Goal: Transaction & Acquisition: Purchase product/service

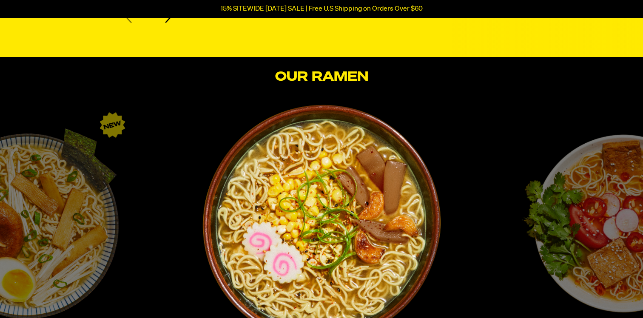
scroll to position [1326, 0]
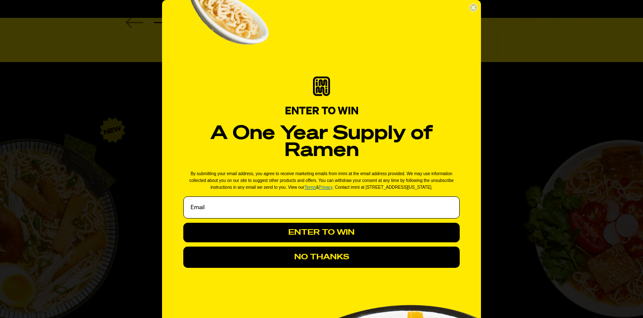
click at [472, 8] on circle "Close dialog" at bounding box center [474, 8] width 8 height 8
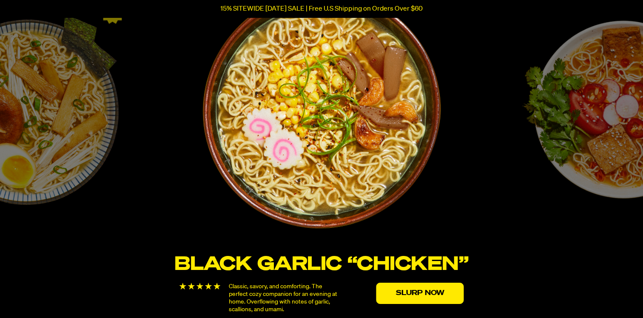
scroll to position [1446, 0]
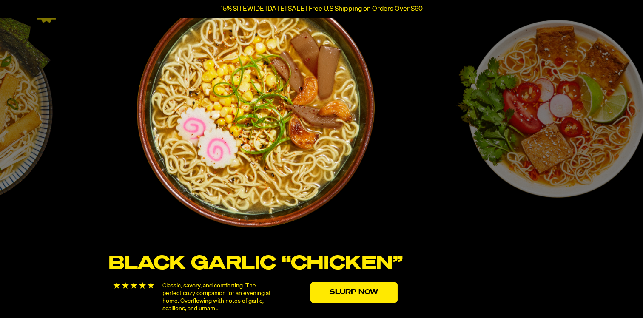
click at [174, 157] on img "1 / 6" at bounding box center [256, 109] width 328 height 328
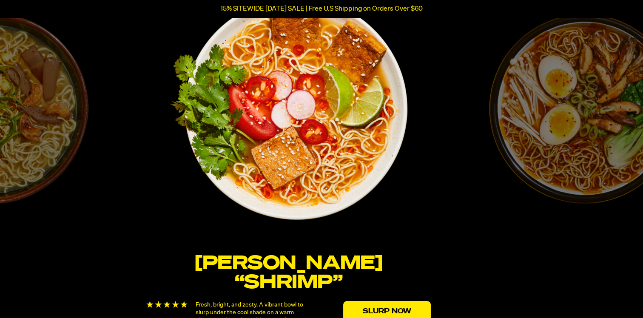
click at [120, 179] on img "2 / 6" at bounding box center [288, 108] width 337 height 337
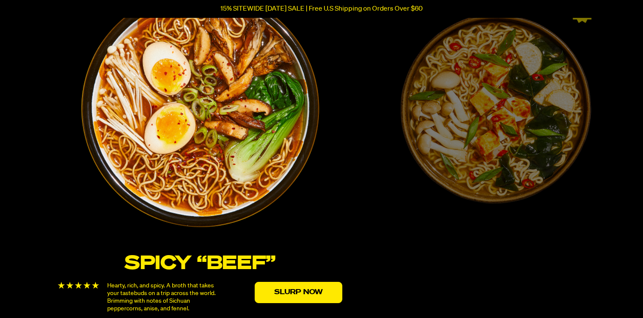
click at [44, 181] on img "3 / 6" at bounding box center [200, 109] width 320 height 320
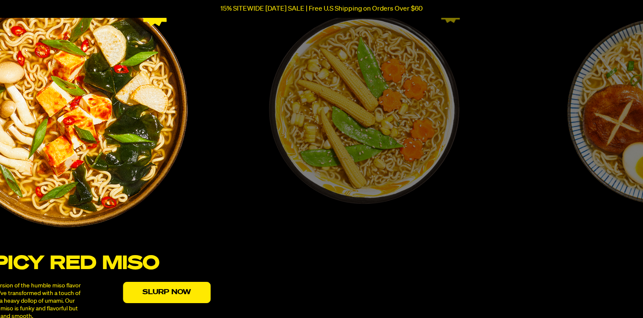
click at [0, 204] on img "4 / 6" at bounding box center [68, 108] width 245 height 245
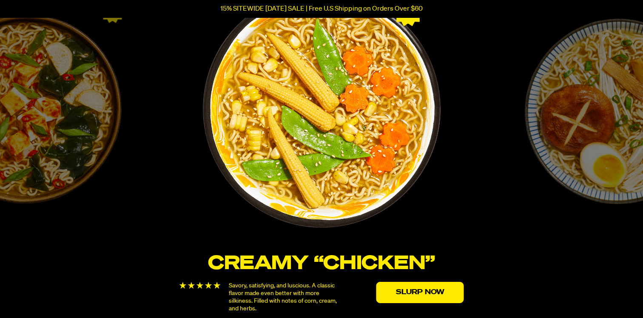
click at [160, 205] on img "5 / 6" at bounding box center [322, 109] width 324 height 324
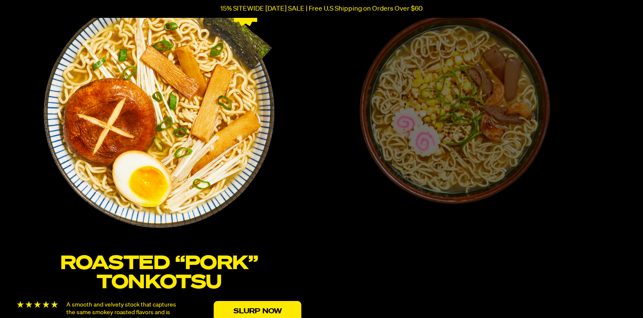
click at [0, 186] on img "6 / 6" at bounding box center [159, 108] width 337 height 337
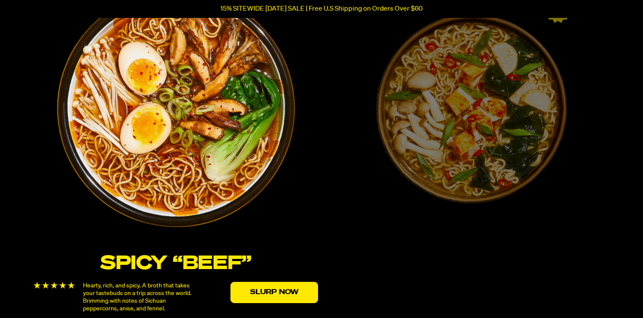
click at [35, 208] on img "3 / 6" at bounding box center [175, 108] width 281 height 281
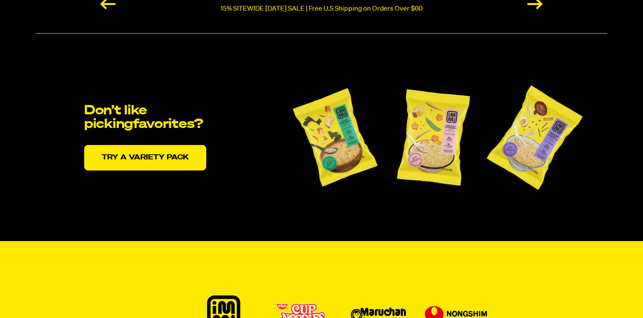
scroll to position [1774, 0]
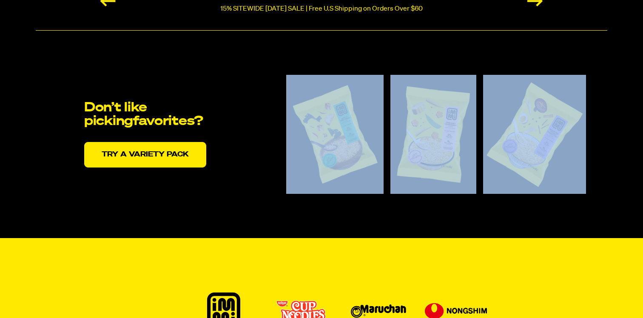
drag, startPoint x: 260, startPoint y: 179, endPoint x: 568, endPoint y: 129, distance: 312.1
click at [568, 129] on div "Don’t like picking favorites? Try a variety pack" at bounding box center [335, 134] width 502 height 119
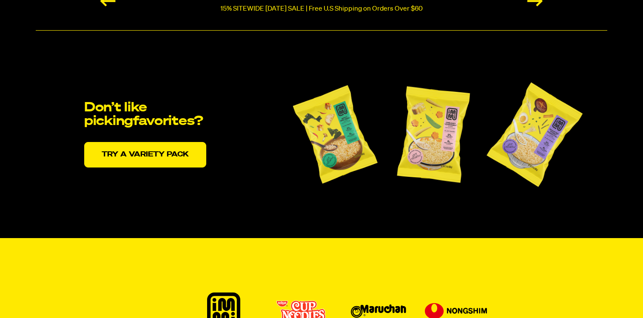
click at [478, 215] on div "Don’t like picking favorites? Try a variety pack" at bounding box center [322, 134] width 572 height 208
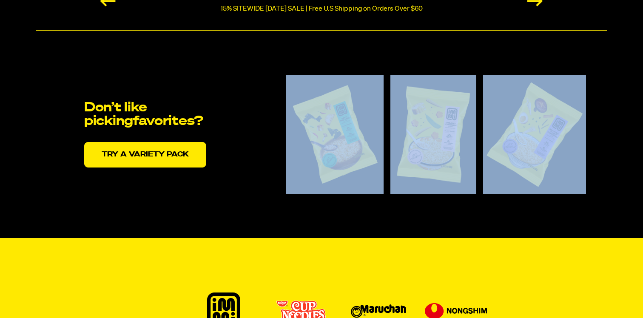
drag, startPoint x: 251, startPoint y: 188, endPoint x: 561, endPoint y: 147, distance: 313.4
click at [561, 147] on div "Don’t like picking favorites? Try a variety pack" at bounding box center [335, 134] width 502 height 119
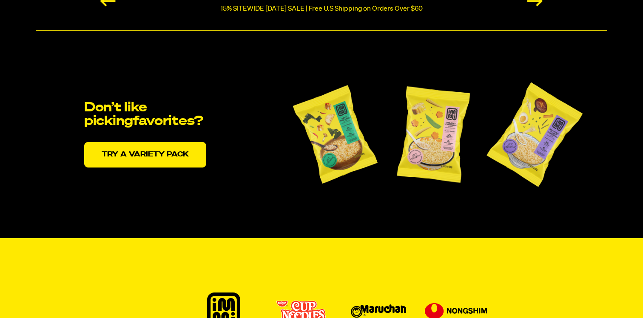
click at [534, 219] on div "Don’t like picking favorites? Try a variety pack" at bounding box center [322, 134] width 572 height 208
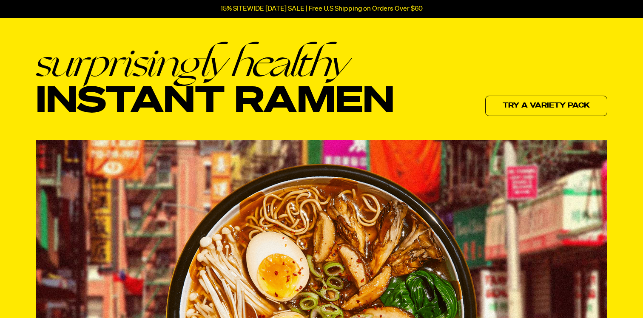
scroll to position [0, 0]
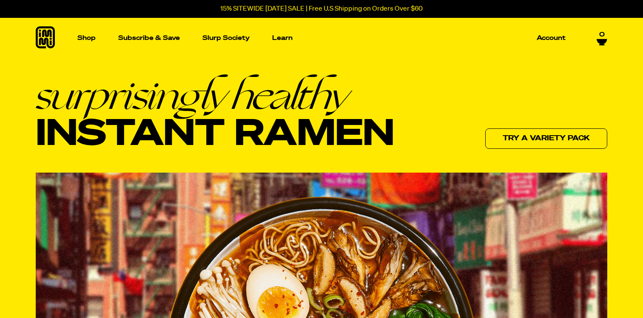
click at [603, 40] on icon at bounding box center [602, 40] width 10 height 5
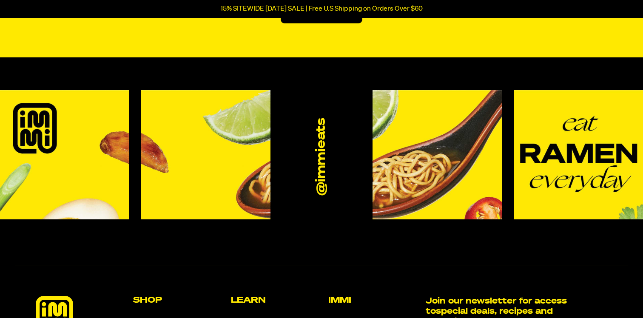
scroll to position [150, 0]
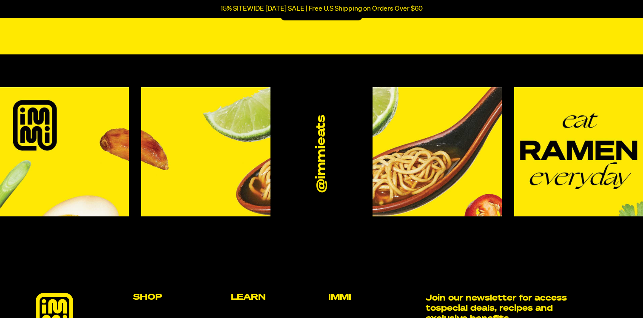
drag, startPoint x: 242, startPoint y: 150, endPoint x: 302, endPoint y: 11, distance: 151.3
